Goal: Information Seeking & Learning: Learn about a topic

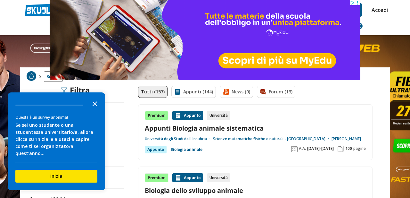
click at [96, 108] on icon "Close the survey" at bounding box center [94, 103] width 13 height 13
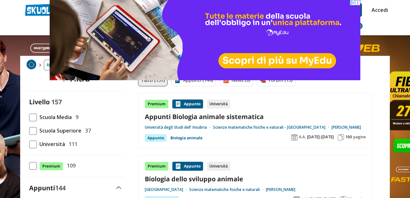
scroll to position [12, 0]
click at [60, 113] on span "Scuola Media" at bounding box center [54, 117] width 35 height 8
click at [29, 117] on input "Scuola Media 9" at bounding box center [29, 117] width 0 height 0
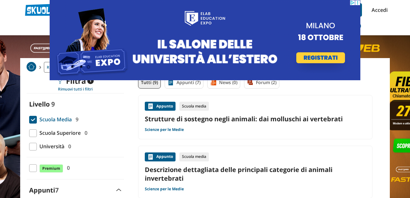
drag, startPoint x: 396, startPoint y: 10, endPoint x: 393, endPoint y: 13, distance: 4.3
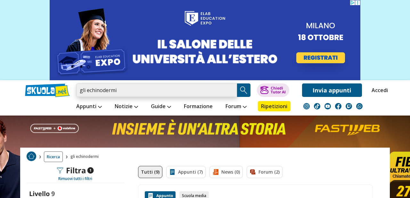
click at [132, 88] on input "gli echinodermi" at bounding box center [156, 89] width 161 height 13
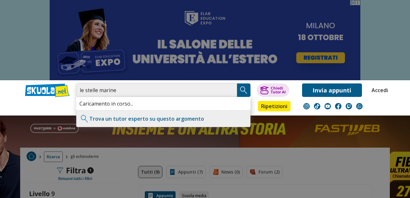
type input "le stelle marine"
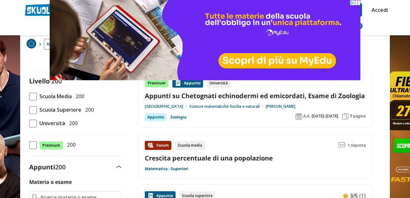
scroll to position [38, 0]
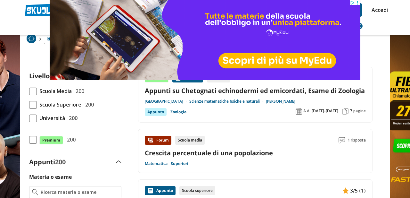
click at [49, 89] on span "Scuola Media" at bounding box center [54, 91] width 35 height 8
click at [29, 91] on input "Scuola Media 200" at bounding box center [29, 91] width 0 height 0
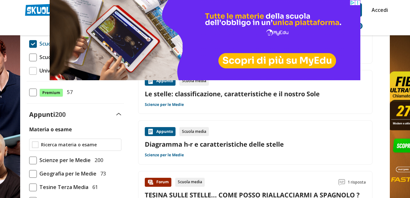
scroll to position [85, 0]
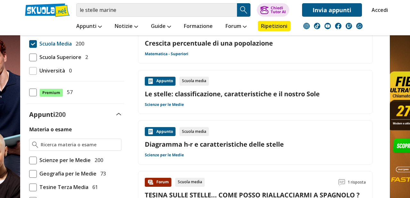
click at [89, 157] on span "Scienze per le Medie" at bounding box center [64, 160] width 54 height 8
click at [29, 160] on input "Scienze per le Medie 200" at bounding box center [29, 160] width 0 height 0
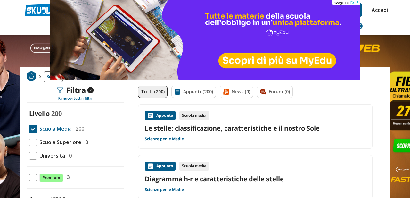
click at [358, 2] on icon at bounding box center [357, 2] width 5 height 5
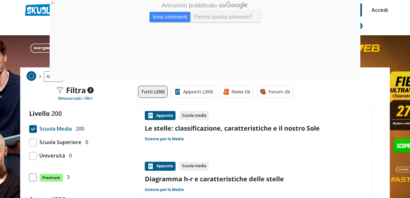
click at [247, 18] on span "Perché questo annuncio?" at bounding box center [226, 16] width 70 height 11
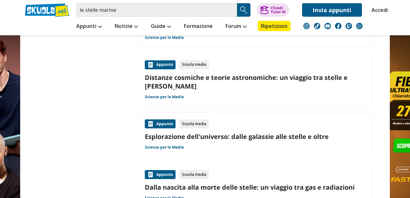
scroll to position [415, 0]
